Goal: Information Seeking & Learning: Learn about a topic

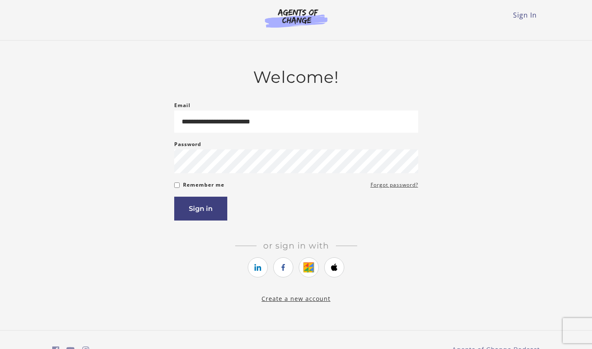
type input "**********"
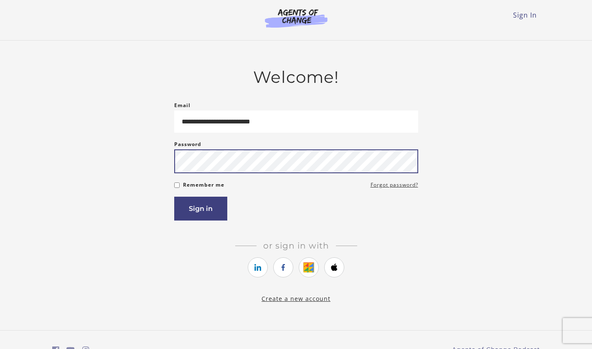
click at [174, 196] on button "Sign in" at bounding box center [200, 208] width 53 height 24
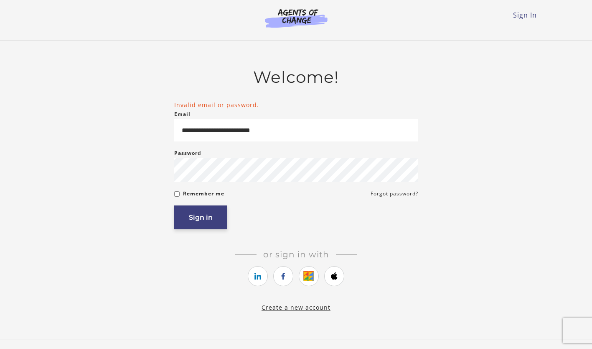
click at [210, 209] on button "Sign in" at bounding box center [200, 217] width 53 height 24
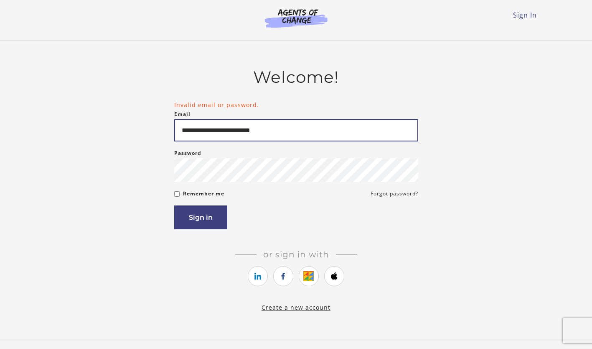
click at [223, 133] on input "**********" at bounding box center [296, 130] width 244 height 22
type input "**********"
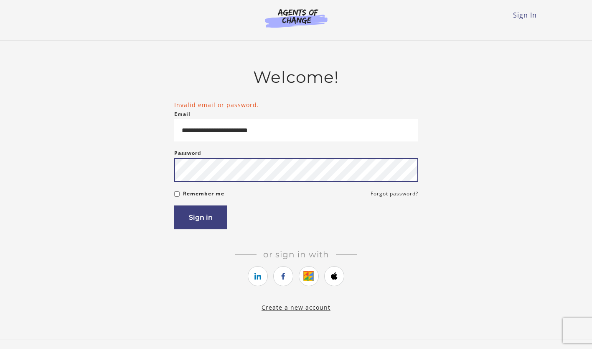
click at [174, 205] on button "Sign in" at bounding box center [200, 217] width 53 height 24
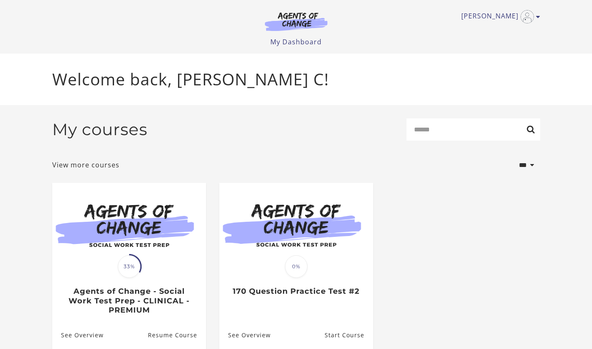
scroll to position [36, 0]
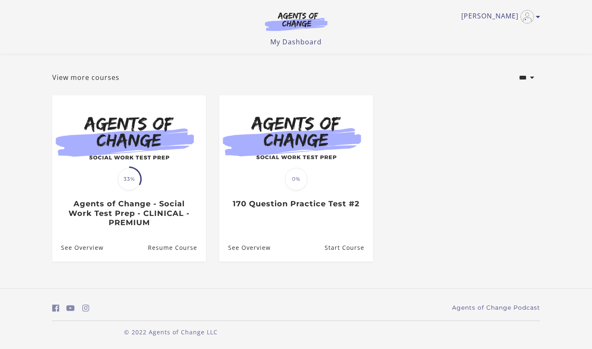
click at [139, 190] on div "Translation missing: en.liquid.partials.dashboard_course_card.progress_descript…" at bounding box center [129, 178] width 25 height 25
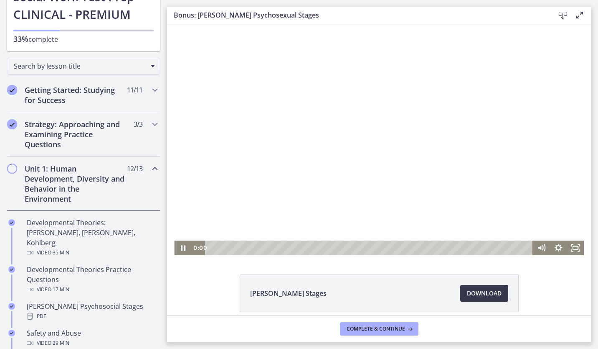
scroll to position [37, 0]
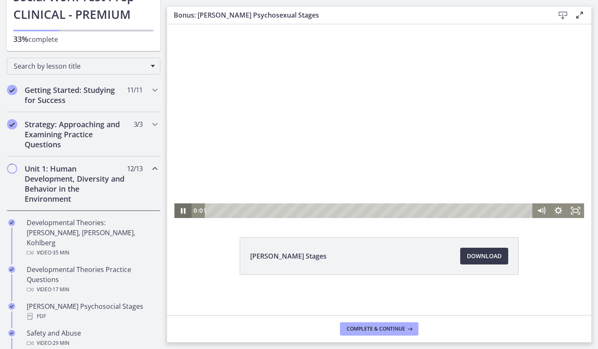
click at [179, 213] on icon "Pause" at bounding box center [182, 210] width 17 height 15
click at [181, 213] on icon "Play Video" at bounding box center [183, 210] width 5 height 6
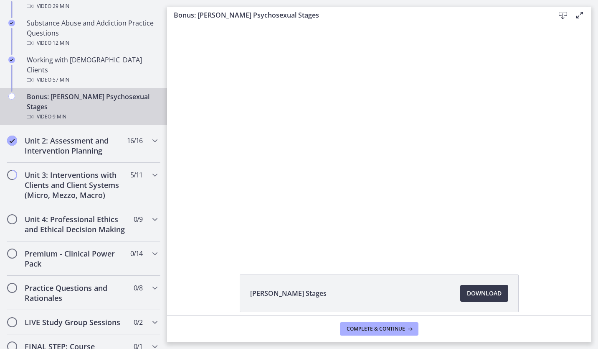
scroll to position [589, 0]
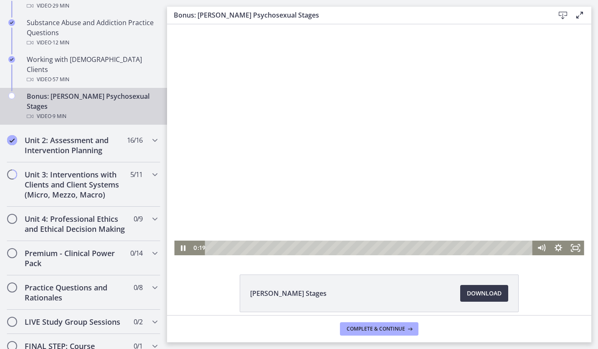
click at [414, 114] on div at bounding box center [379, 139] width 410 height 231
click at [332, 146] on div at bounding box center [379, 139] width 410 height 231
click at [539, 214] on div "Volume" at bounding box center [541, 217] width 17 height 47
click at [326, 147] on div at bounding box center [379, 139] width 410 height 231
click at [292, 93] on div at bounding box center [379, 139] width 410 height 231
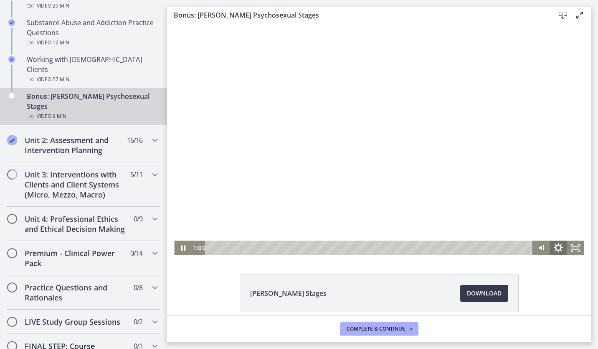
click at [555, 247] on icon "Show settings menu" at bounding box center [559, 248] width 20 height 18
click at [554, 220] on span "Speed" at bounding box center [547, 218] width 21 height 15
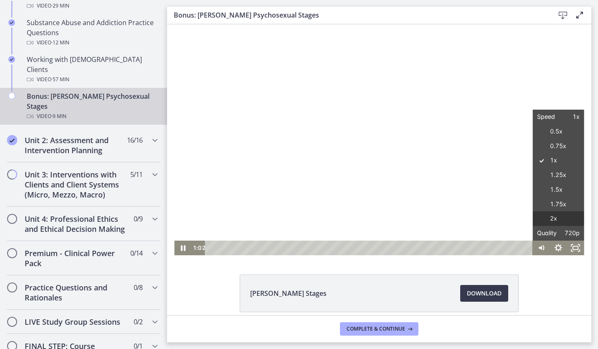
click at [554, 220] on label "2x" at bounding box center [558, 218] width 51 height 15
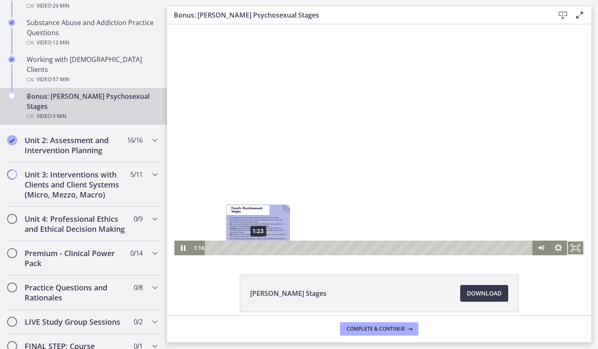
click at [255, 247] on div "1:23" at bounding box center [370, 247] width 318 height 15
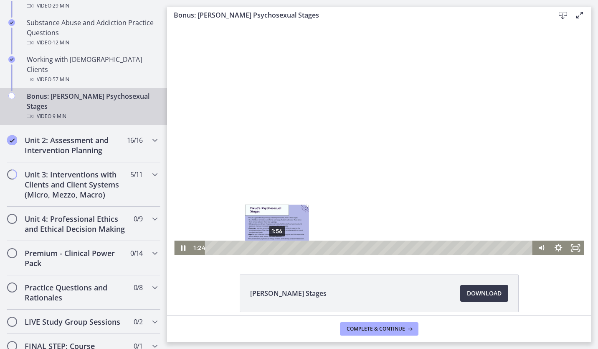
click at [273, 247] on div "1:56" at bounding box center [370, 247] width 318 height 15
click at [275, 247] on div "Playbar" at bounding box center [277, 247] width 5 height 5
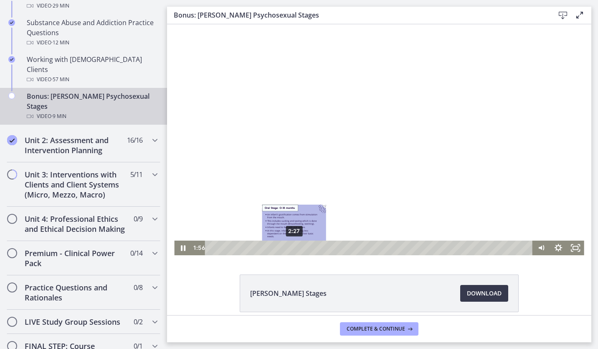
click at [292, 247] on div "2:27" at bounding box center [370, 247] width 318 height 15
click at [294, 212] on div at bounding box center [379, 139] width 410 height 231
click at [387, 109] on div at bounding box center [379, 139] width 410 height 231
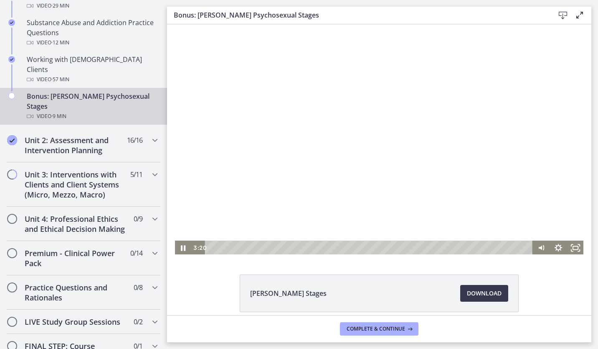
click at [303, 123] on div at bounding box center [379, 139] width 410 height 231
click at [323, 106] on div at bounding box center [379, 139] width 410 height 231
click at [428, 76] on div at bounding box center [379, 139] width 410 height 231
click at [331, 129] on div at bounding box center [379, 139] width 410 height 231
click at [346, 152] on div at bounding box center [379, 139] width 410 height 231
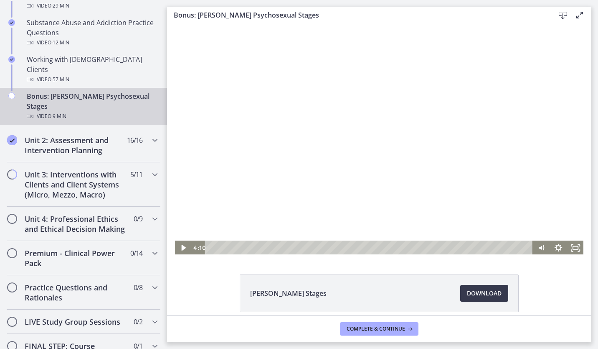
click at [301, 166] on div at bounding box center [379, 139] width 410 height 231
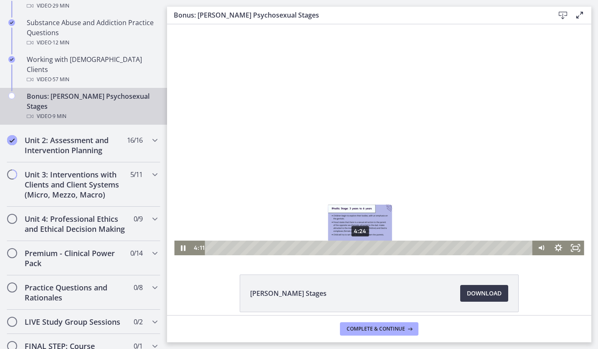
click at [358, 246] on div "4:24" at bounding box center [370, 247] width 318 height 15
click at [379, 191] on div at bounding box center [379, 139] width 410 height 231
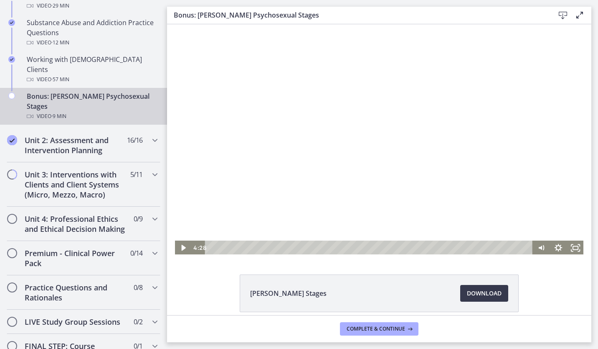
click at [359, 140] on div at bounding box center [379, 139] width 410 height 231
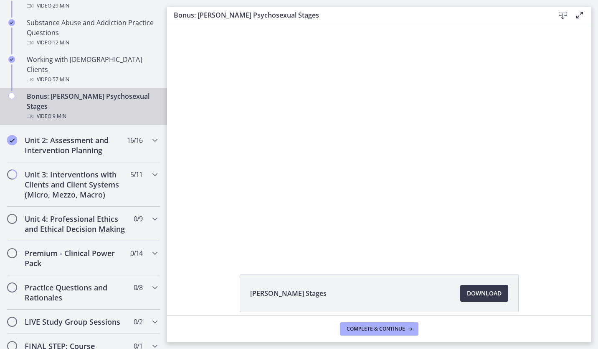
click at [359, 140] on div at bounding box center [379, 139] width 410 height 231
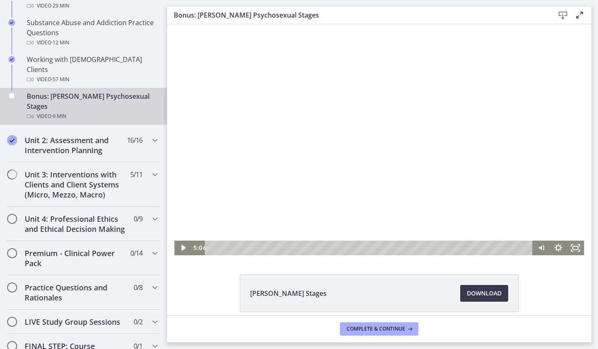
click at [390, 127] on div at bounding box center [379, 139] width 410 height 231
click at [390, 247] on div "5:21" at bounding box center [370, 247] width 318 height 15
click at [400, 247] on div "5:39" at bounding box center [370, 247] width 318 height 15
click at [420, 202] on div at bounding box center [379, 139] width 410 height 231
click at [404, 121] on div at bounding box center [379, 139] width 410 height 231
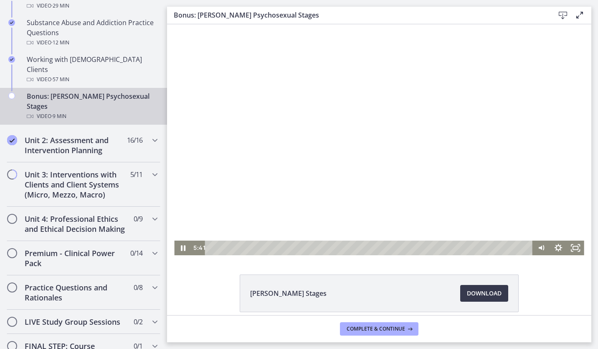
click at [432, 47] on div at bounding box center [379, 139] width 410 height 231
click at [421, 153] on div at bounding box center [379, 139] width 410 height 231
click at [411, 247] on div "5:55" at bounding box center [370, 247] width 318 height 15
click at [422, 246] on div "6:18" at bounding box center [370, 247] width 318 height 15
click at [427, 247] on div "6:25" at bounding box center [370, 247] width 318 height 15
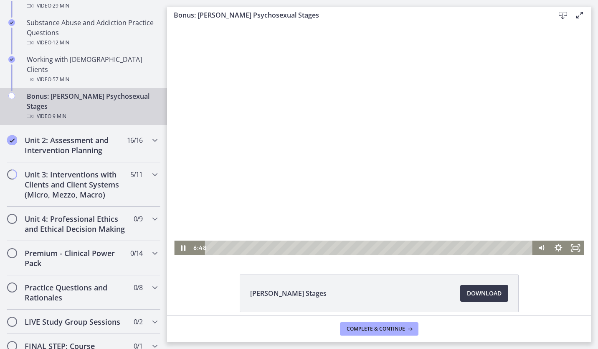
click at [466, 56] on div at bounding box center [379, 139] width 410 height 231
click at [423, 122] on div at bounding box center [379, 139] width 410 height 231
click at [446, 204] on div at bounding box center [379, 139] width 410 height 231
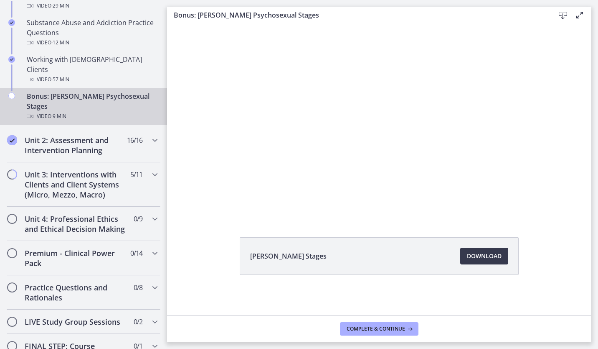
scroll to position [511, 0]
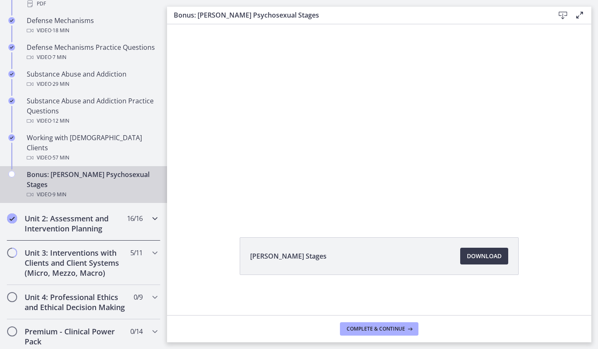
click at [71, 213] on h2 "Unit 2: Assessment and Intervention Planning" at bounding box center [76, 223] width 102 height 20
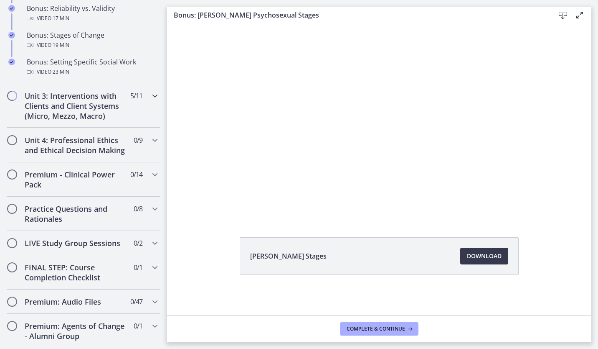
click at [94, 112] on h2 "Unit 3: Interventions with Clients and Client Systems (Micro, Mezzo, Macro)" at bounding box center [76, 106] width 102 height 30
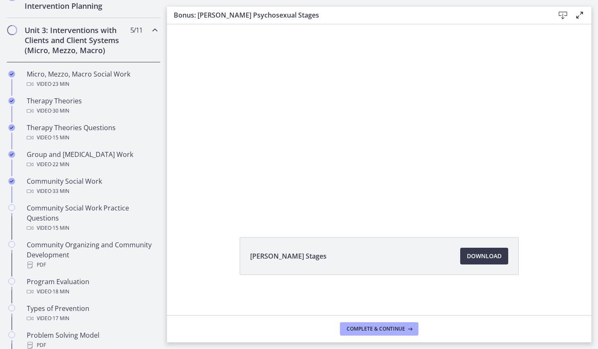
scroll to position [351, 0]
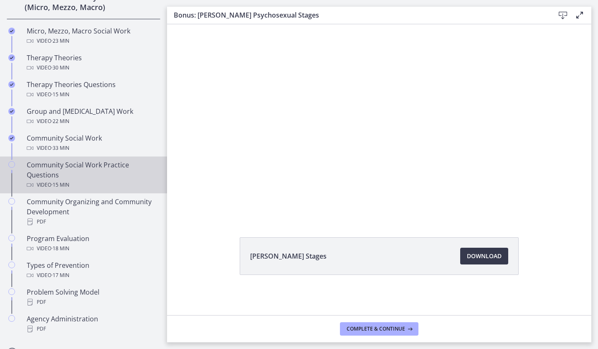
click at [79, 163] on div "Community Social Work Practice Questions Video · 15 min" at bounding box center [92, 175] width 130 height 30
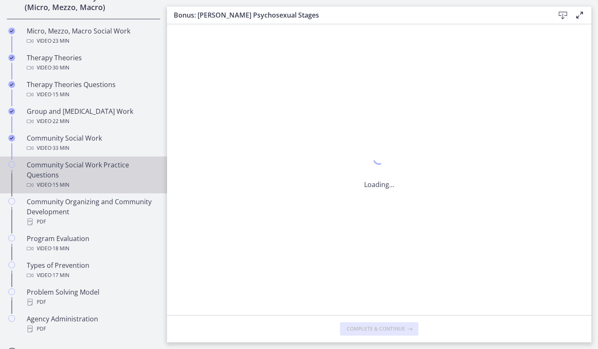
scroll to position [0, 0]
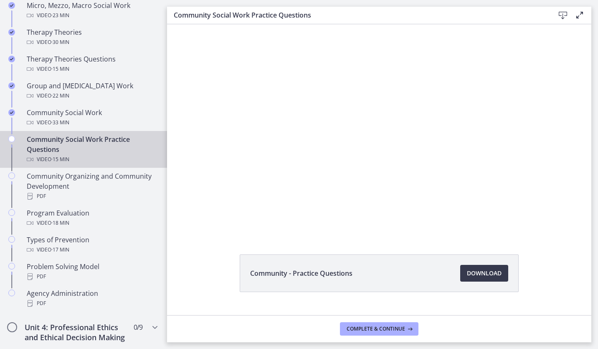
scroll to position [378, 0]
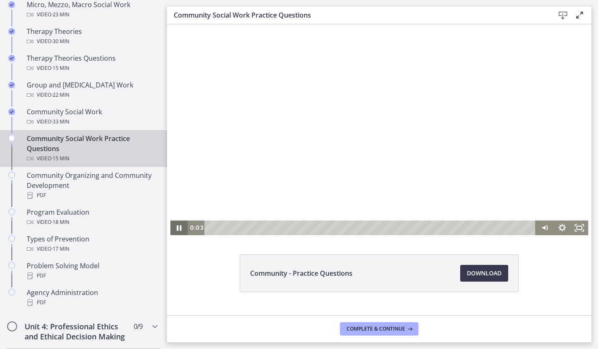
click at [178, 227] on icon "Pause" at bounding box center [179, 227] width 5 height 5
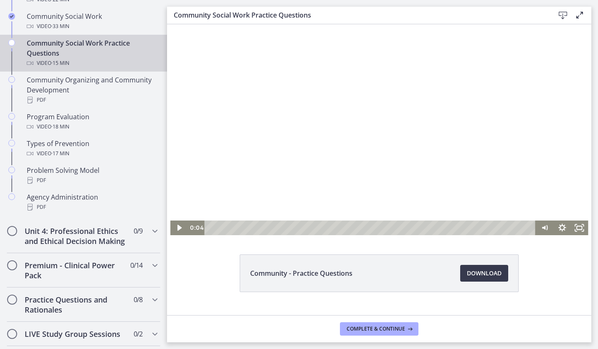
scroll to position [481, 0]
